Goal: Information Seeking & Learning: Learn about a topic

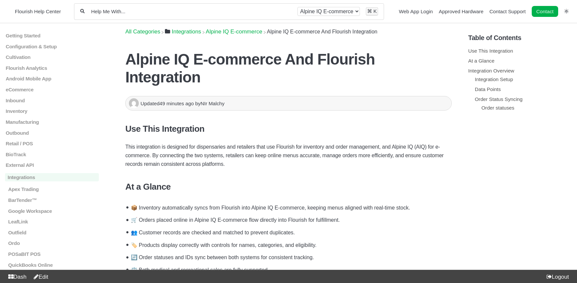
click at [41, 277] on link "Edit" at bounding box center [40, 276] width 18 height 6
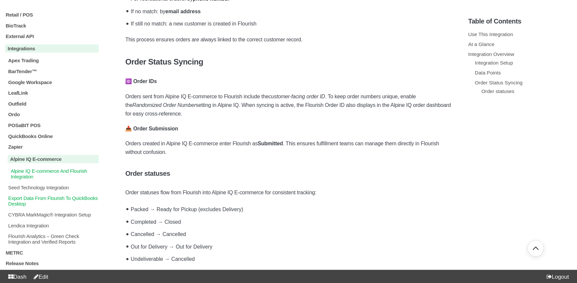
scroll to position [681, 0]
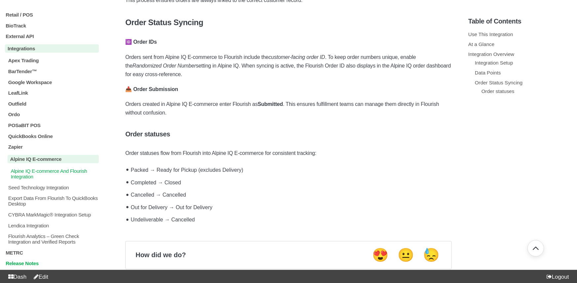
click at [31, 265] on p "Release Notes" at bounding box center [52, 263] width 94 height 6
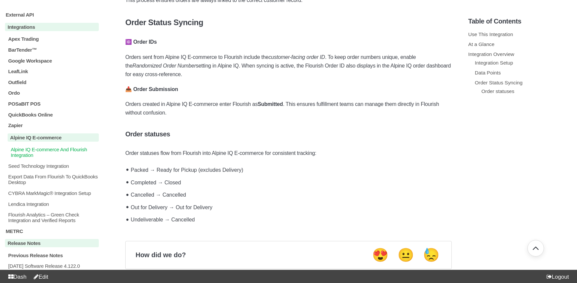
scroll to position [143, 0]
click at [49, 265] on p "[DATE] Software Release 4.122.0" at bounding box center [54, 266] width 92 height 6
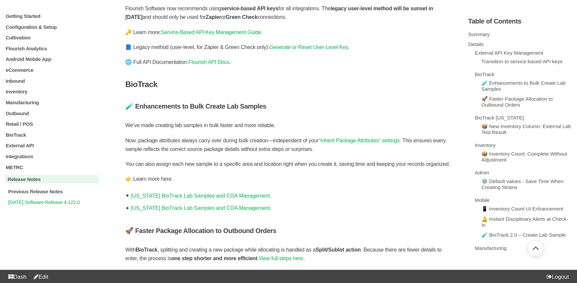
scroll to position [426, 0]
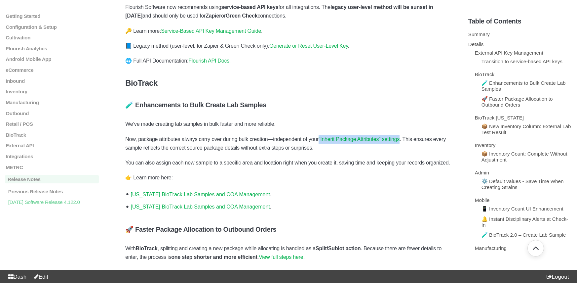
click at [236, 209] on link "[US_STATE] BioTrack Lab Samples and COA Management" at bounding box center [200, 207] width 139 height 6
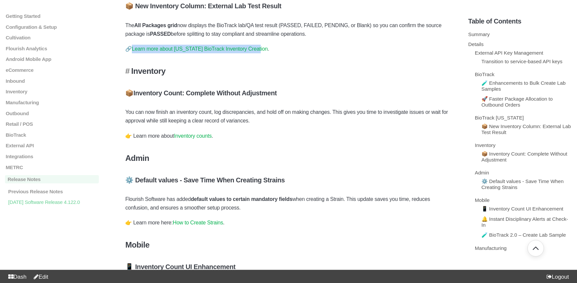
scroll to position [724, 0]
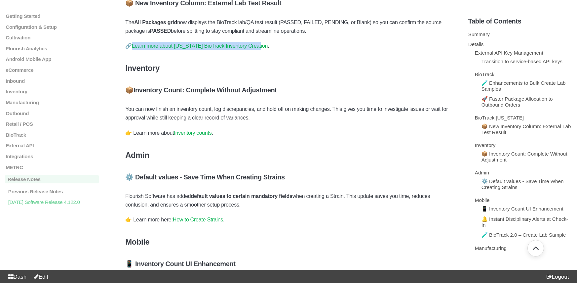
click at [205, 135] on link "Inventory counts" at bounding box center [193, 133] width 38 height 6
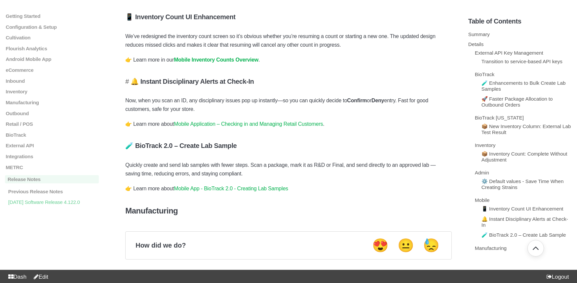
scroll to position [969, 0]
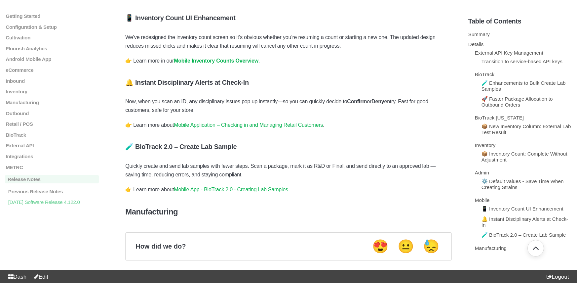
click at [246, 63] on strong "Mobile Inventory Counts Overview" at bounding box center [216, 61] width 85 height 6
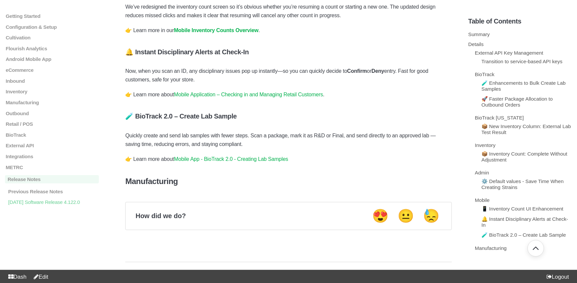
scroll to position [1002, 0]
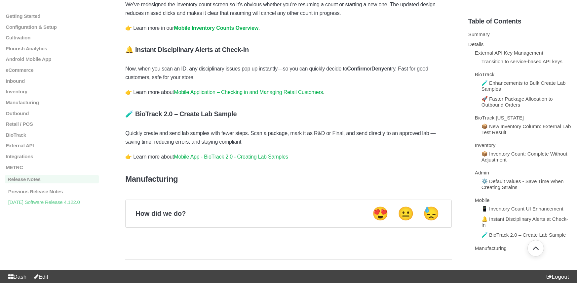
click at [227, 159] on link "Mobile App - BioTrack 2.0 - Creating Lab Samples" at bounding box center [231, 157] width 114 height 6
click at [44, 277] on link "Edit" at bounding box center [40, 276] width 18 height 6
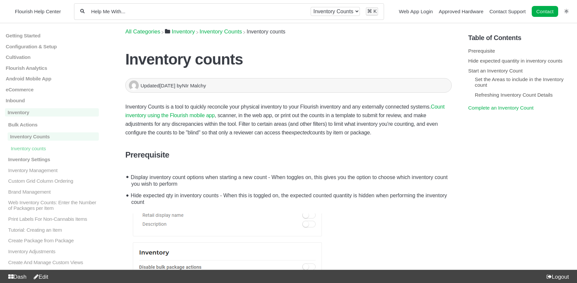
click at [487, 108] on link "Complete an Inventory Count" at bounding box center [500, 108] width 65 height 6
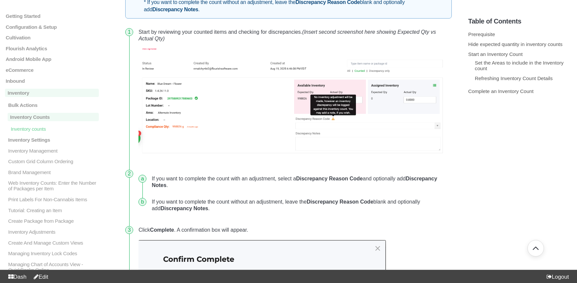
scroll to position [2329, 0]
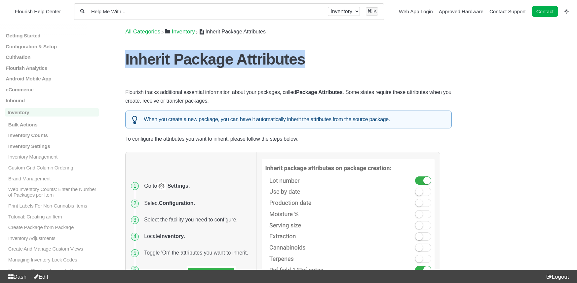
drag, startPoint x: 296, startPoint y: 65, endPoint x: 150, endPoint y: 84, distance: 147.2
click at [123, 64] on main "Getting Started Login, Modules Overview, and Access Analytics Overview Support …" at bounding box center [288, 267] width 577 height 488
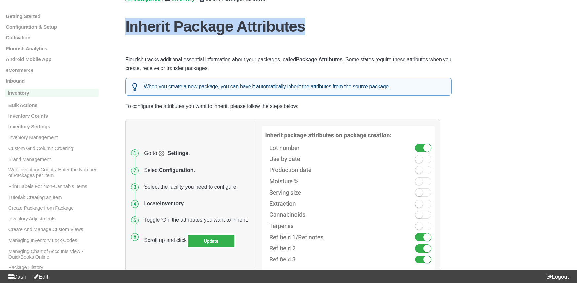
scroll to position [33, 0]
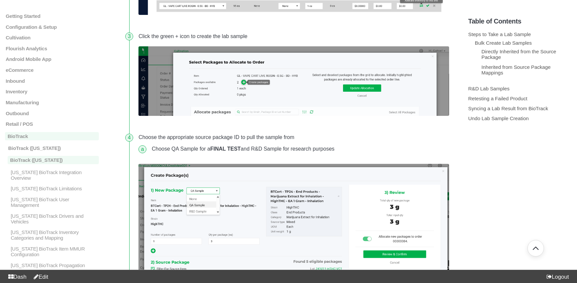
scroll to position [438, 0]
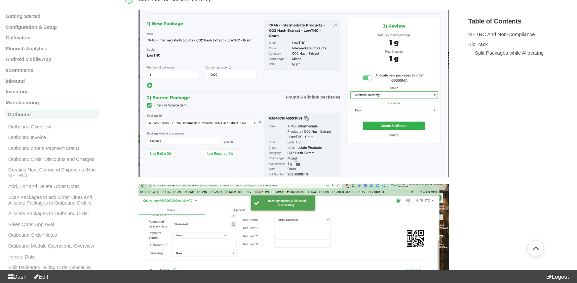
scroll to position [1643, 0]
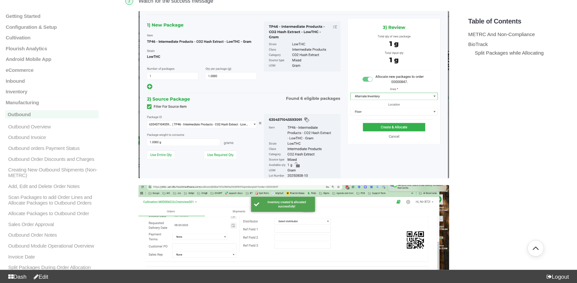
click at [320, 100] on img at bounding box center [293, 94] width 311 height 167
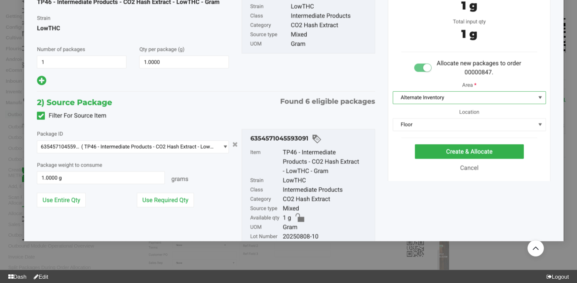
click at [336, 100] on img at bounding box center [293, 94] width 543 height 292
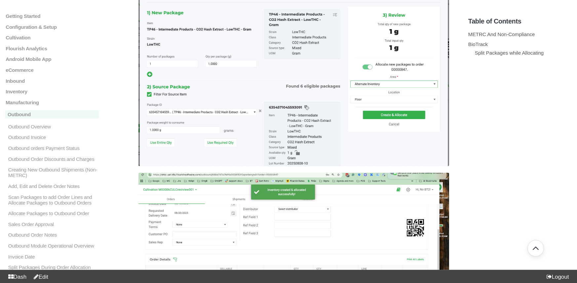
scroll to position [1592, 0]
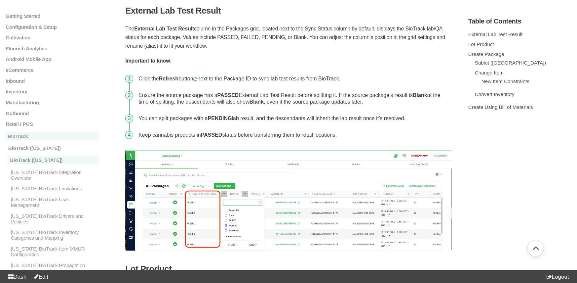
scroll to position [237, 0]
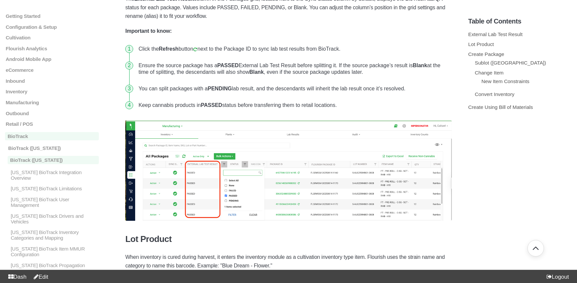
click at [211, 202] on img at bounding box center [288, 170] width 326 height 101
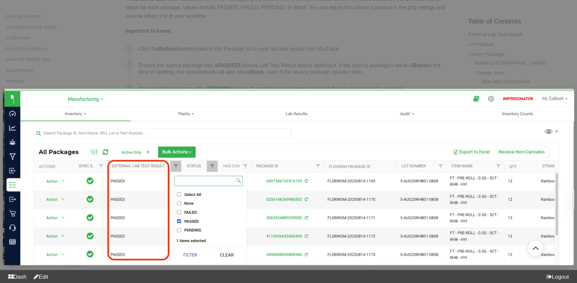
scroll to position [236, 0]
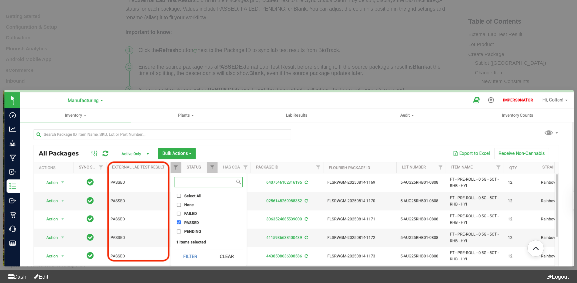
click at [275, 169] on img at bounding box center [288, 178] width 571 height 176
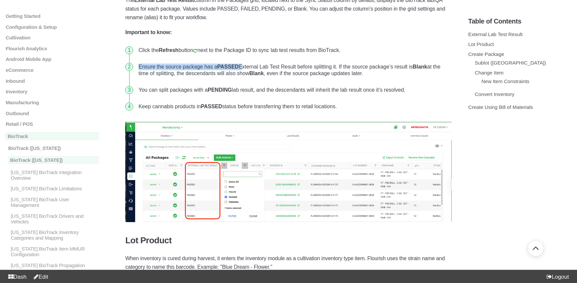
drag, startPoint x: 138, startPoint y: 66, endPoint x: 241, endPoint y: 67, distance: 103.1
click at [241, 67] on li "Ensure the source package has a PASSED External Lab Test Result before splittin…" at bounding box center [294, 69] width 316 height 23
drag, startPoint x: 418, startPoint y: 66, endPoint x: 445, endPoint y: 65, distance: 27.4
click at [445, 65] on li "Ensure the source package has a PASSED External Lab Test Result before splittin…" at bounding box center [294, 69] width 316 height 23
click at [258, 167] on img at bounding box center [288, 171] width 326 height 101
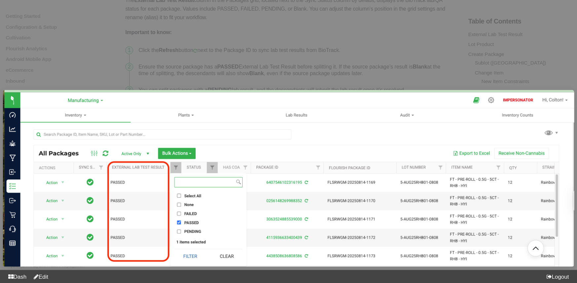
click at [392, 83] on div at bounding box center [288, 141] width 577 height 283
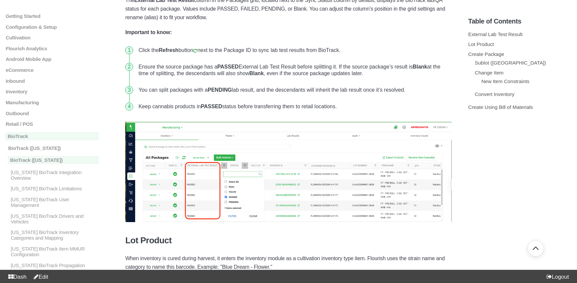
drag, startPoint x: 346, startPoint y: 107, endPoint x: 139, endPoint y: 107, distance: 206.5
click at [138, 107] on li "Keep cannabis products in PASSED status before transferring them to retail loca…" at bounding box center [294, 106] width 316 height 17
click at [357, 108] on li "Keep cannabis products in PASSED status before transferring them to retail loca…" at bounding box center [294, 106] width 316 height 17
drag, startPoint x: 350, startPoint y: 107, endPoint x: 138, endPoint y: 105, distance: 212.5
click at [138, 105] on li "Keep cannabis products in PASSED status before transferring them to retail loca…" at bounding box center [294, 106] width 316 height 17
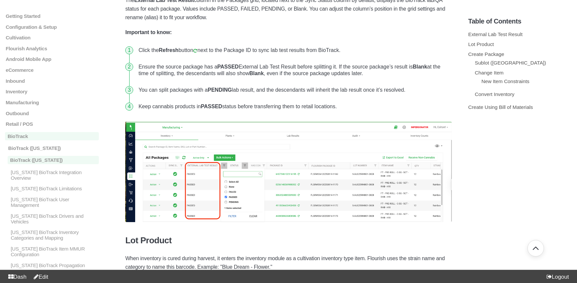
click at [48, 276] on link "Edit" at bounding box center [40, 276] width 18 height 6
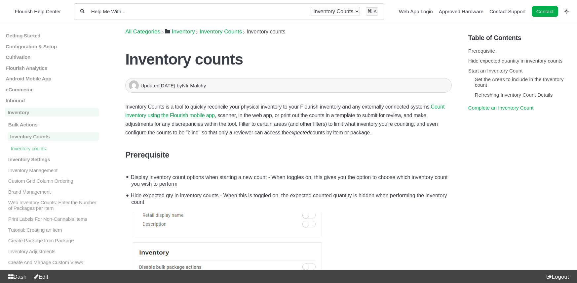
click at [493, 110] on link "Complete an Inventory Count" at bounding box center [500, 108] width 65 height 6
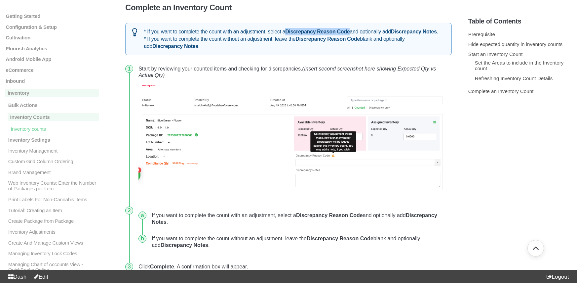
drag, startPoint x: 291, startPoint y: 29, endPoint x: 354, endPoint y: 30, distance: 63.1
click at [350, 31] on strong "Discrepancy Reason Code" at bounding box center [317, 32] width 64 height 6
drag, startPoint x: 301, startPoint y: 43, endPoint x: 302, endPoint y: 52, distance: 8.9
click at [302, 52] on div "* If you want to complete the count with an adjustment, select a Discrepancy Re…" at bounding box center [288, 39] width 326 height 32
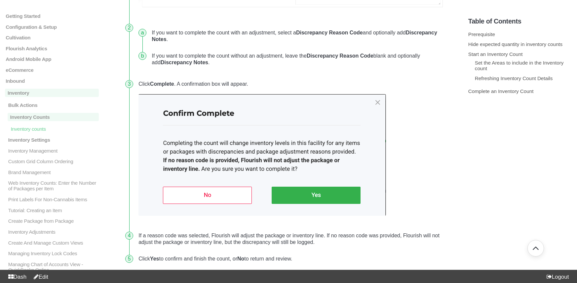
scroll to position [2388, 0]
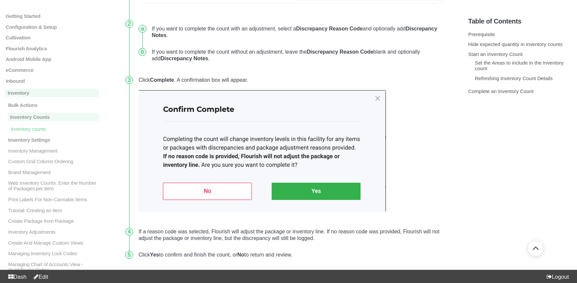
click at [267, 138] on img at bounding box center [262, 151] width 248 height 122
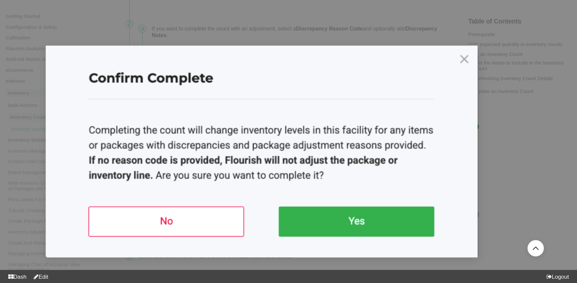
click at [465, 65] on img at bounding box center [262, 150] width 433 height 213
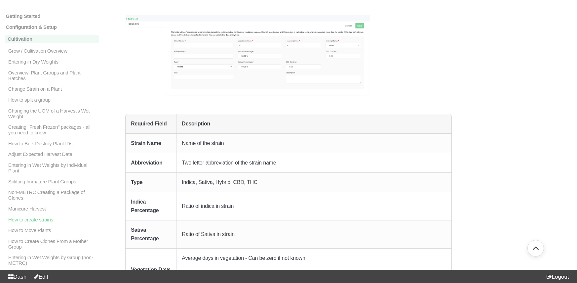
scroll to position [380, 0]
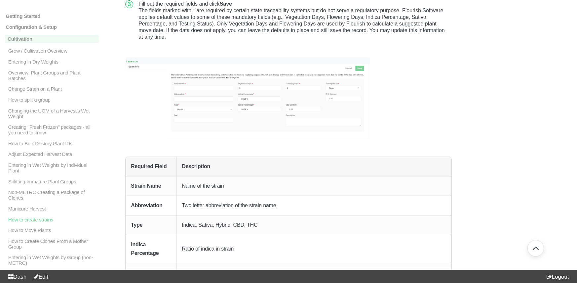
click at [267, 107] on img at bounding box center [247, 97] width 245 height 81
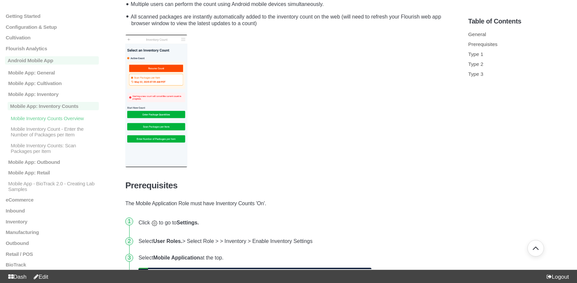
scroll to position [195, 0]
click at [162, 92] on img at bounding box center [156, 101] width 62 height 132
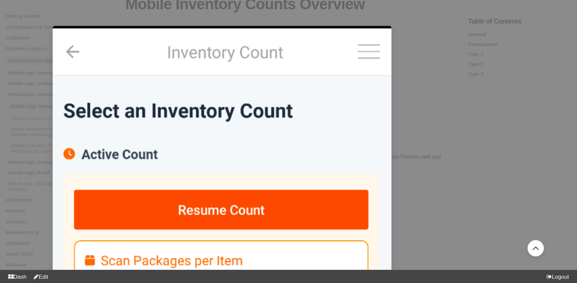
scroll to position [0, 0]
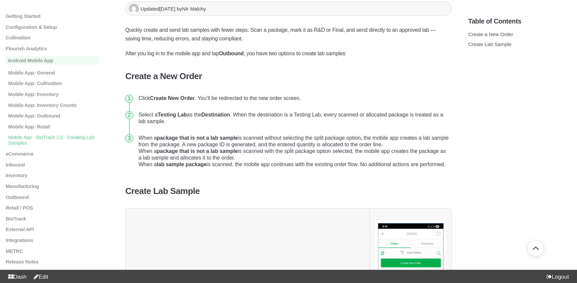
scroll to position [90, 0]
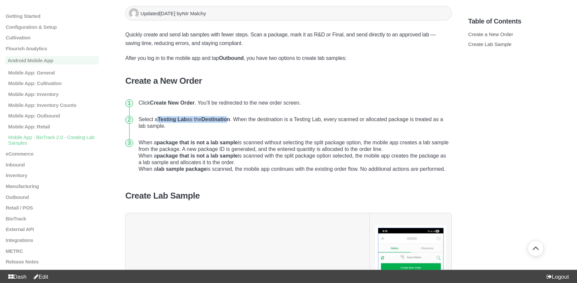
drag, startPoint x: 162, startPoint y: 101, endPoint x: 233, endPoint y: 104, distance: 71.8
click at [233, 111] on li "Select a Testing Lab as the Destination . When the destination is a Testing Lab…" at bounding box center [294, 122] width 316 height 23
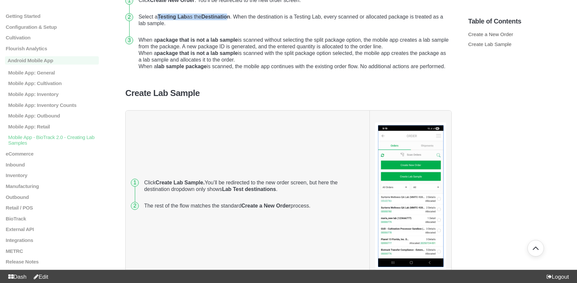
scroll to position [193, 0]
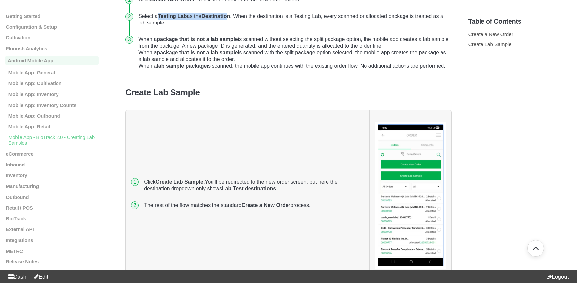
click at [406, 180] on img at bounding box center [410, 195] width 71 height 147
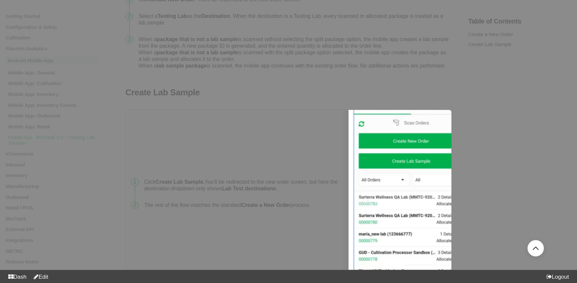
click at [483, 142] on div at bounding box center [288, 141] width 577 height 283
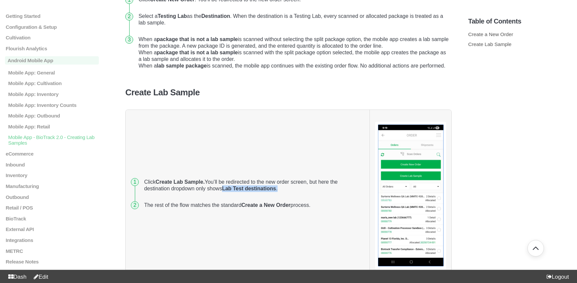
drag, startPoint x: 225, startPoint y: 175, endPoint x: 283, endPoint y: 173, distance: 58.2
click at [283, 173] on li "Click Create Lab Sample. You’ll be redirected to the new order screen, but here…" at bounding box center [252, 184] width 223 height 23
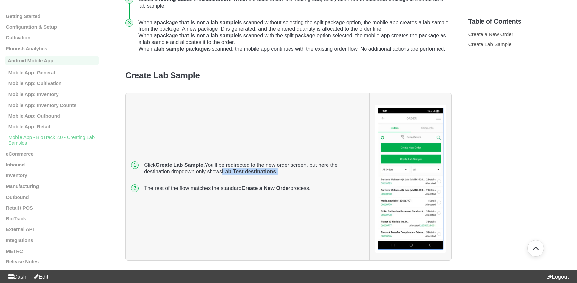
scroll to position [215, 0]
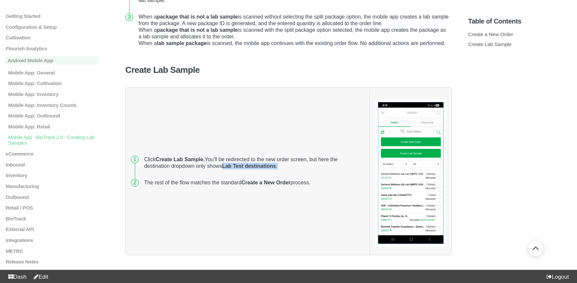
click at [393, 125] on img at bounding box center [410, 172] width 71 height 147
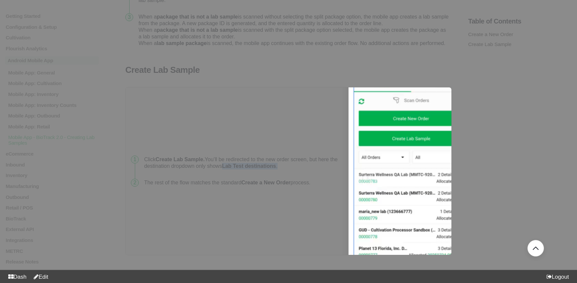
click at [413, 126] on img at bounding box center [410, 173] width 124 height 258
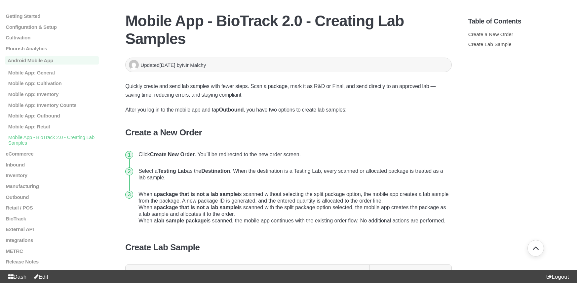
scroll to position [0, 0]
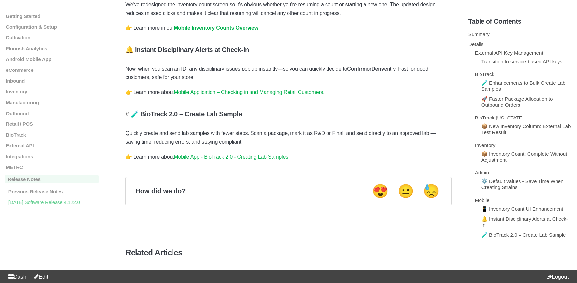
scroll to position [1002, 0]
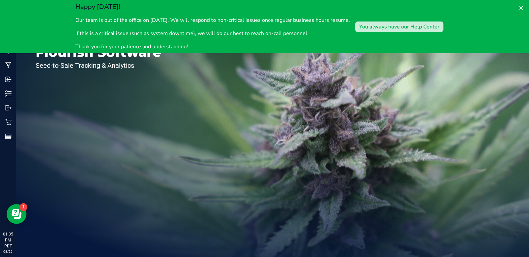
click at [420, 26] on div "You always have our Help Center" at bounding box center [399, 27] width 80 height 8
